Goal: Task Accomplishment & Management: Use online tool/utility

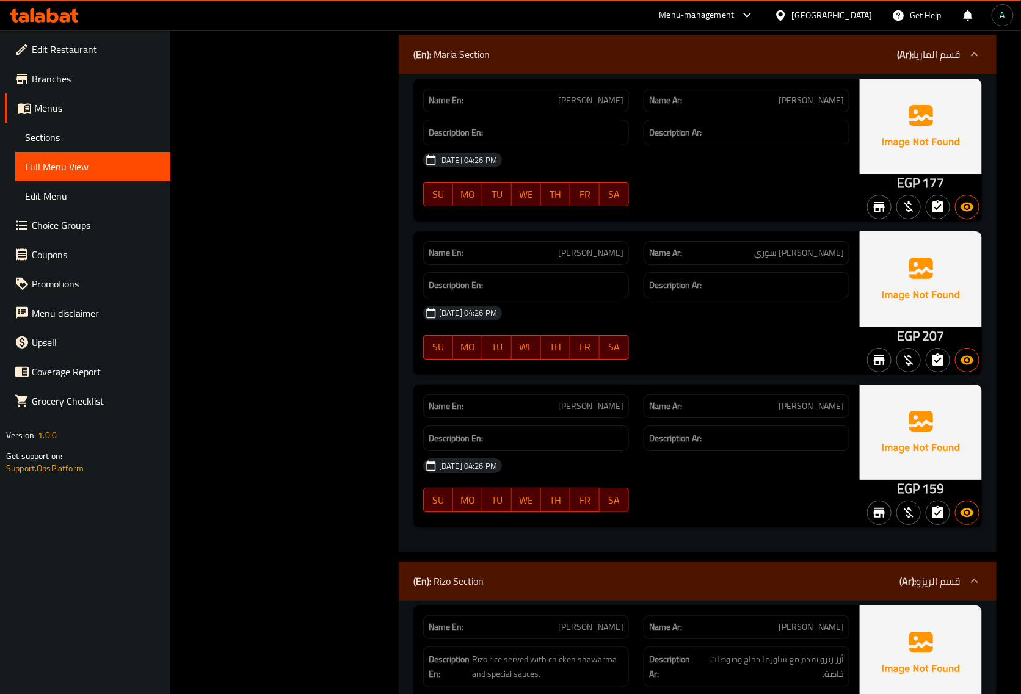
scroll to position [9972, 0]
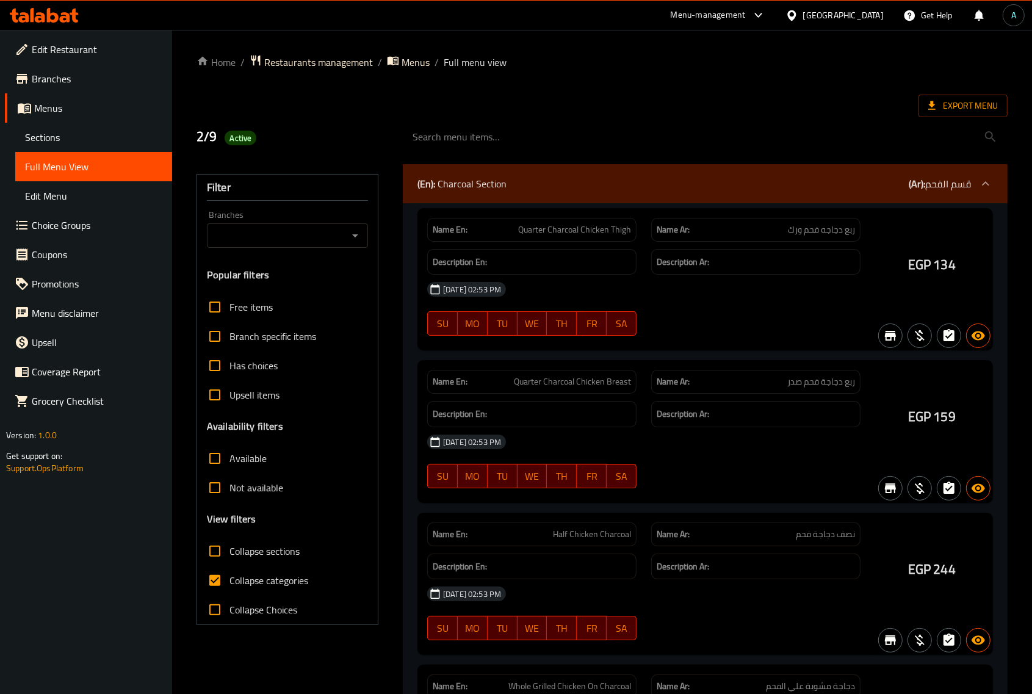
click at [815, 120] on div at bounding box center [516, 347] width 1032 height 694
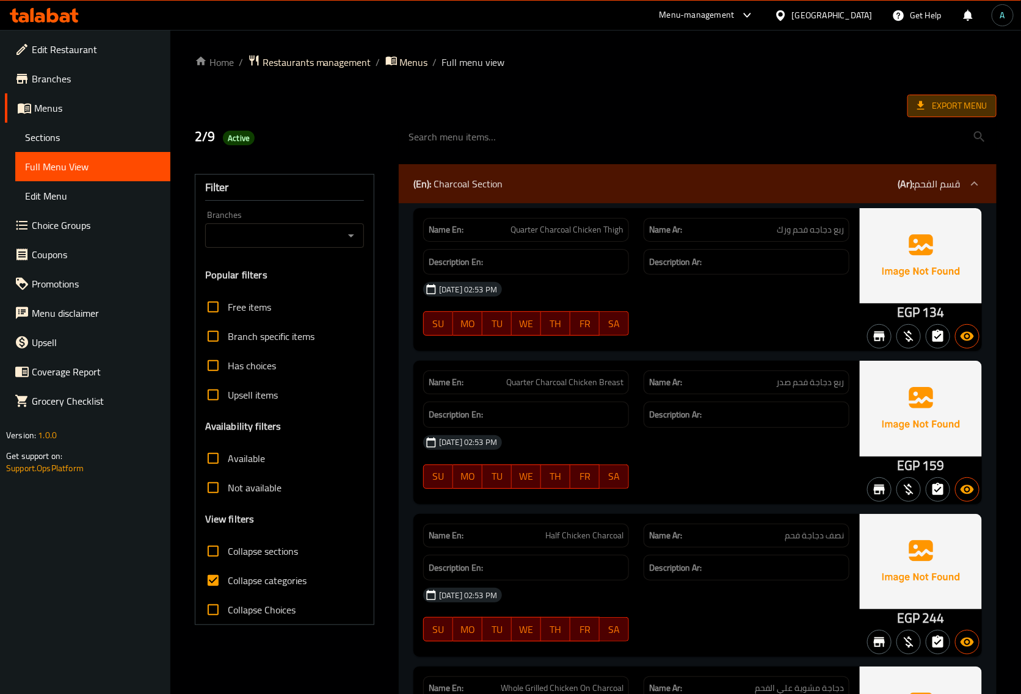
click at [950, 96] on span "Export Menu" at bounding box center [951, 106] width 89 height 23
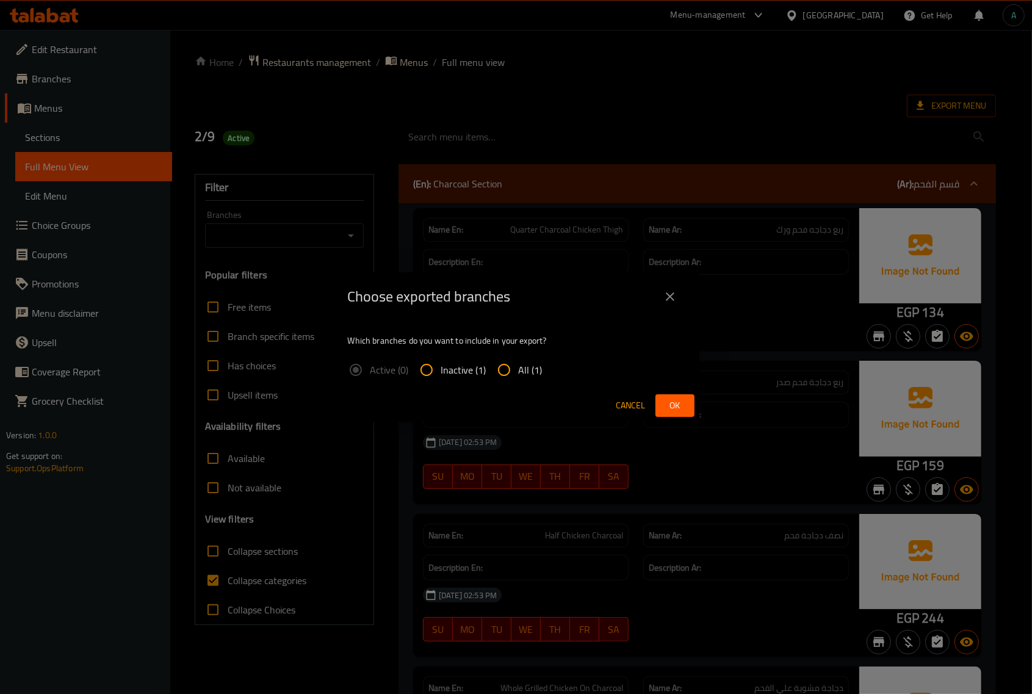
click at [510, 362] on input "All (1)" at bounding box center [504, 369] width 29 height 29
radio input "true"
click at [685, 407] on button "Ok" at bounding box center [675, 405] width 39 height 23
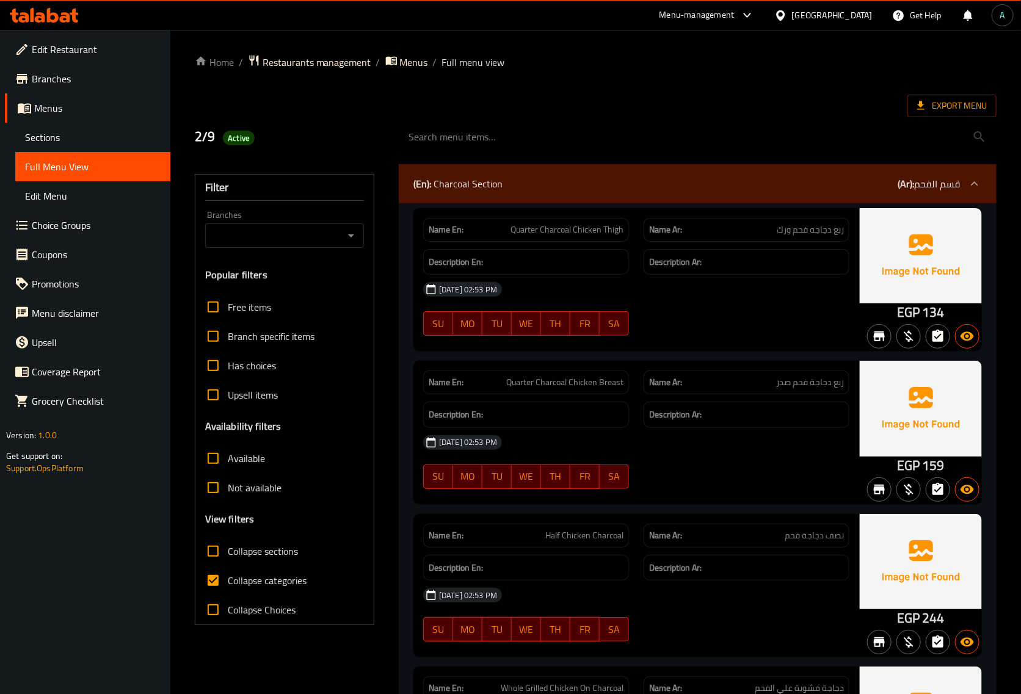
click at [275, 573] on span "Collapse categories" at bounding box center [267, 580] width 79 height 15
click at [228, 573] on input "Collapse categories" at bounding box center [212, 580] width 29 height 29
checkbox input "false"
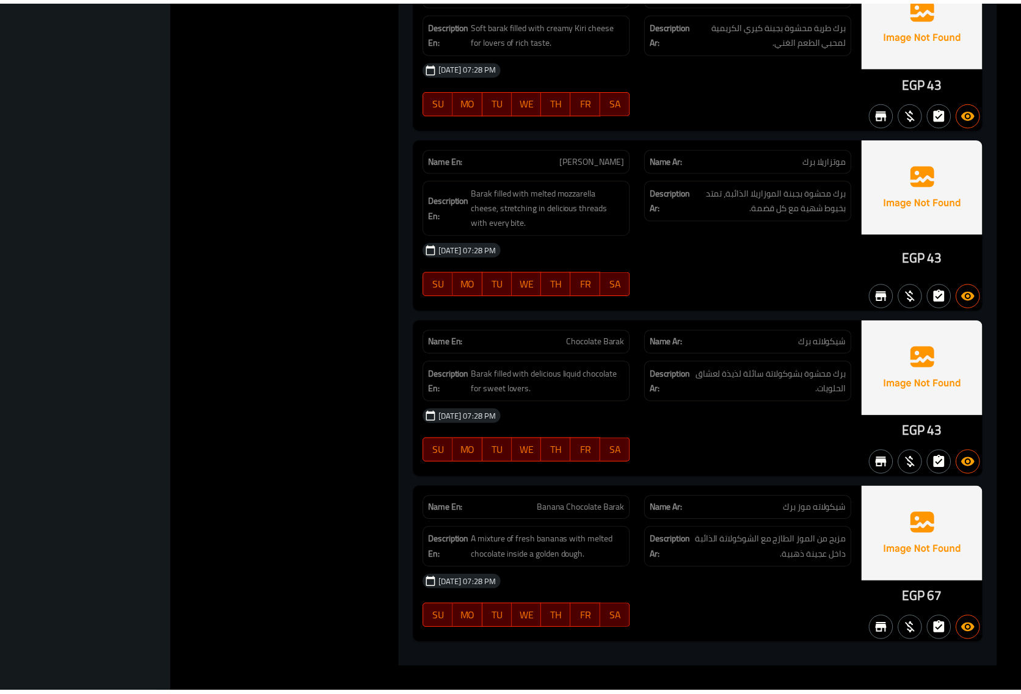
scroll to position [32570, 0]
